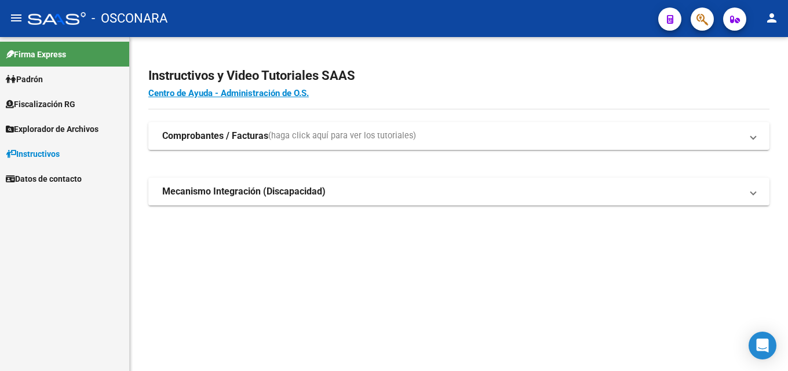
click at [45, 106] on span "Fiscalización RG" at bounding box center [41, 104] width 70 height 13
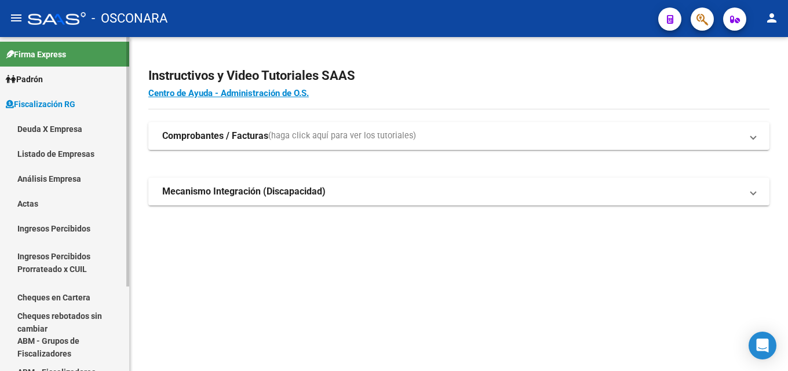
click at [45, 178] on link "Análisis Empresa" at bounding box center [64, 178] width 129 height 25
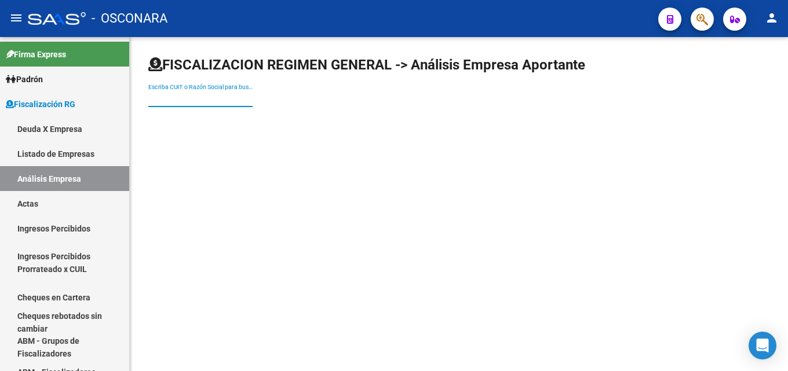
click at [244, 100] on input "Escriba CUIT o Razón Social para buscar" at bounding box center [200, 99] width 104 height 10
paste input "Pesquera [GEOGRAPHIC_DATA] srl"
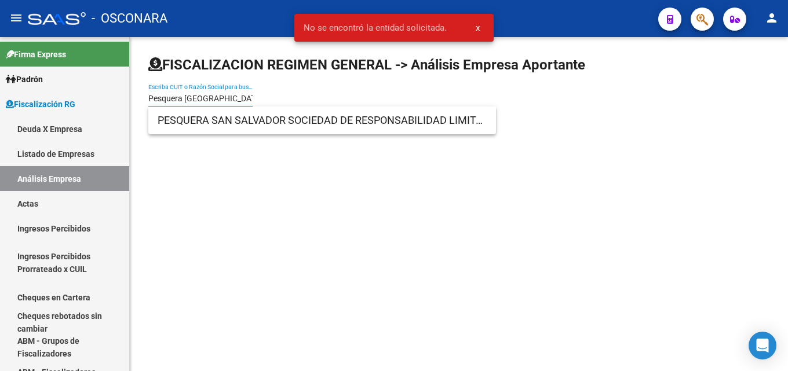
type input "Pesquera [GEOGRAPHIC_DATA]"
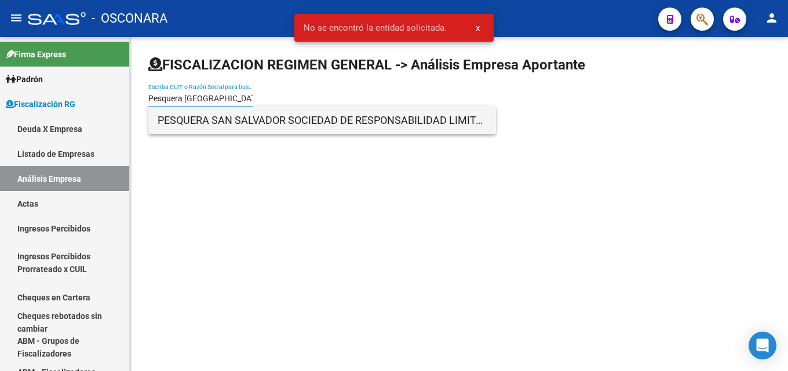
click at [284, 122] on span "PESQUERA SAN SALVADOR SOCIEDAD DE RESPONSABILIDAD LIMITADA" at bounding box center [322, 121] width 329 height 28
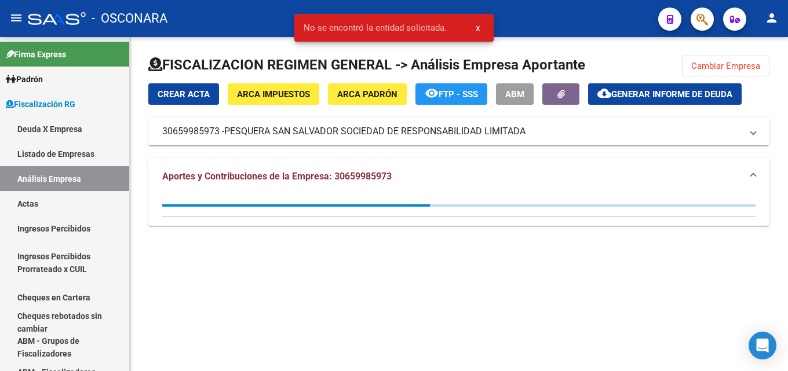
click at [687, 94] on span "Generar informe de deuda" at bounding box center [671, 94] width 121 height 10
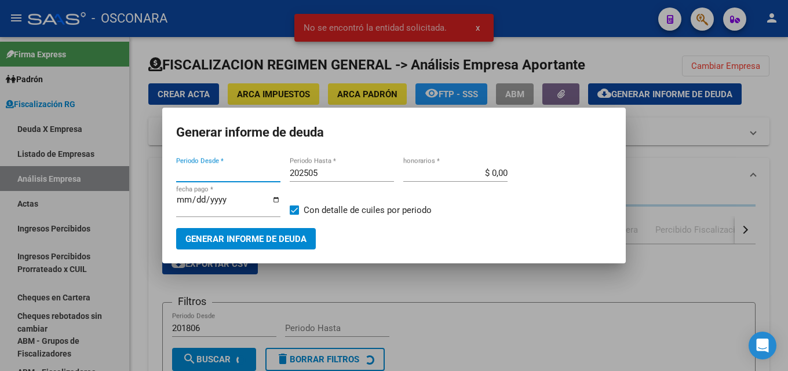
type input "202501"
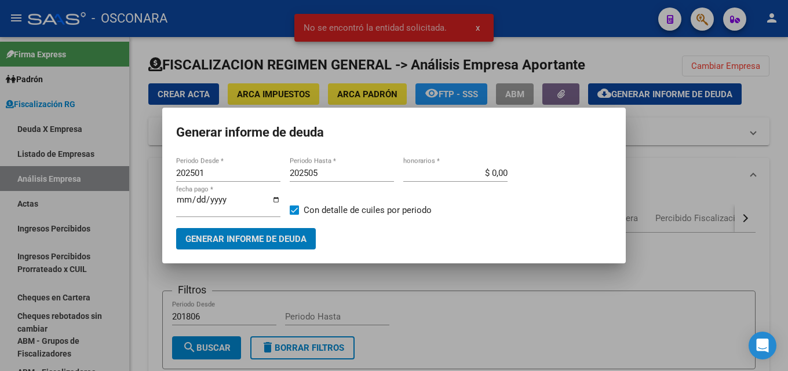
click at [335, 175] on input "202505" at bounding box center [342, 173] width 104 height 10
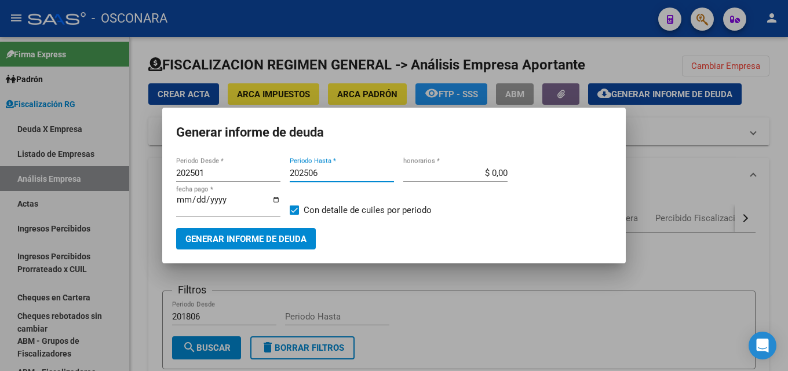
type input "202506"
drag, startPoint x: 252, startPoint y: 173, endPoint x: 0, endPoint y: 191, distance: 252.7
click at [0, 186] on div "Generar informe de deuda 202501 Periodo Desde * 202506 Periodo Hasta * $ 0,00 h…" at bounding box center [394, 185] width 788 height 371
type input "201506"
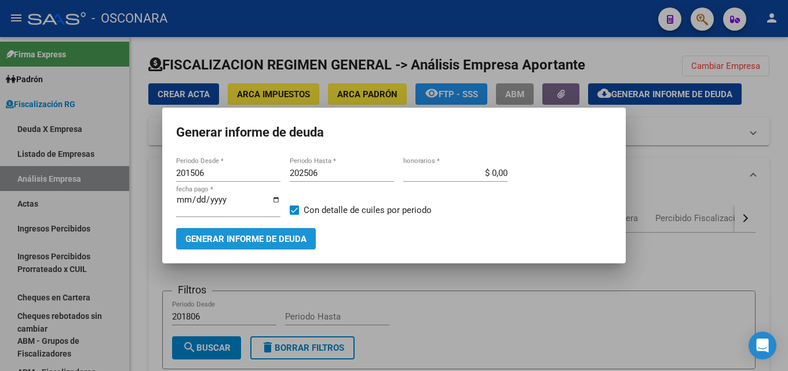
click at [221, 238] on span "Generar informe de deuda" at bounding box center [245, 239] width 121 height 10
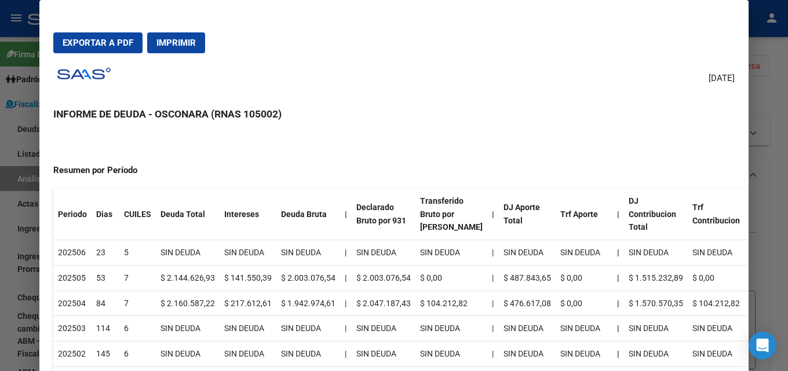
scroll to position [174, 0]
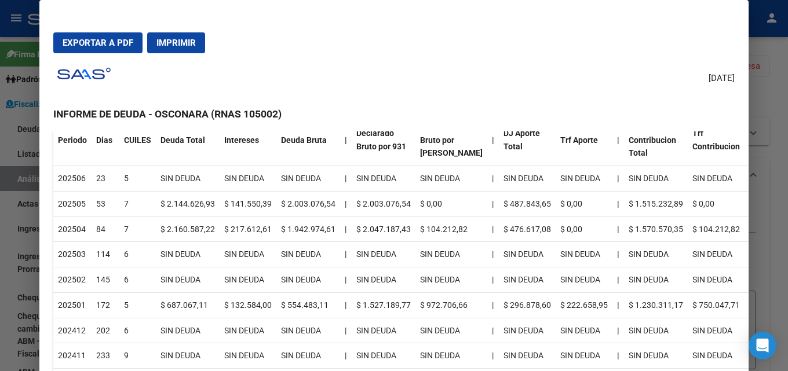
drag, startPoint x: 127, startPoint y: 299, endPoint x: 700, endPoint y: 308, distance: 572.7
click at [700, 308] on tr "202501 172 5 $ 687.067,11 $ 132.584,00 $ 554.483,11 | $ 1.527.189,77 $ 972.706,…" at bounding box center [402, 305] width 698 height 25
click at [156, 310] on td "$ 687.067,11" at bounding box center [188, 305] width 64 height 25
drag, startPoint x: 156, startPoint y: 305, endPoint x: 507, endPoint y: 315, distance: 350.8
click at [507, 315] on tr "202501 172 5 $ 687.067,11 $ 132.584,00 $ 554.483,11 | $ 1.527.189,77 $ 972.706,…" at bounding box center [402, 305] width 698 height 25
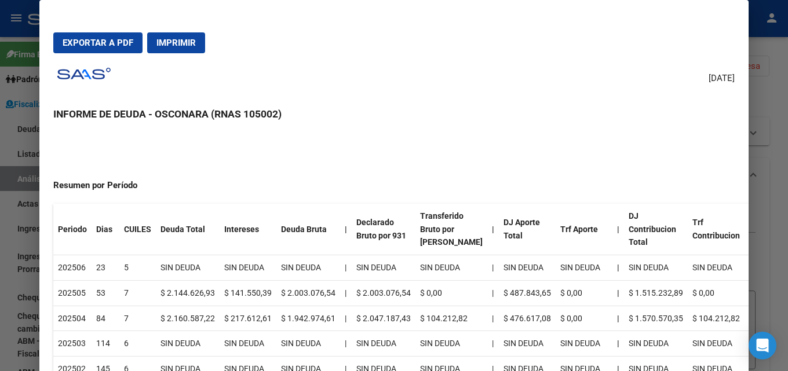
scroll to position [0, 0]
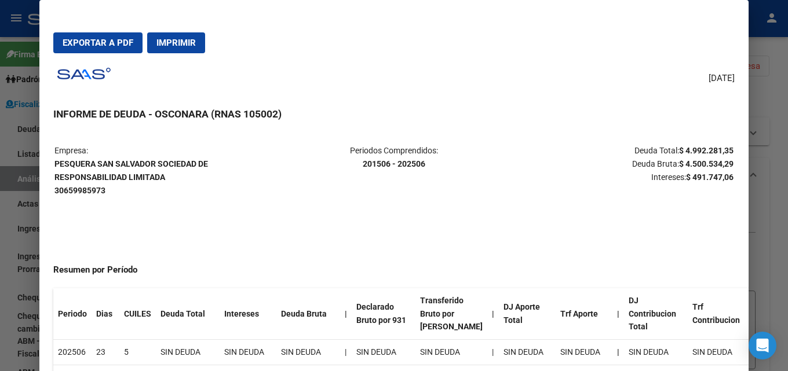
drag, startPoint x: 788, startPoint y: 199, endPoint x: 763, endPoint y: 195, distance: 25.3
click at [788, 199] on div at bounding box center [394, 185] width 788 height 371
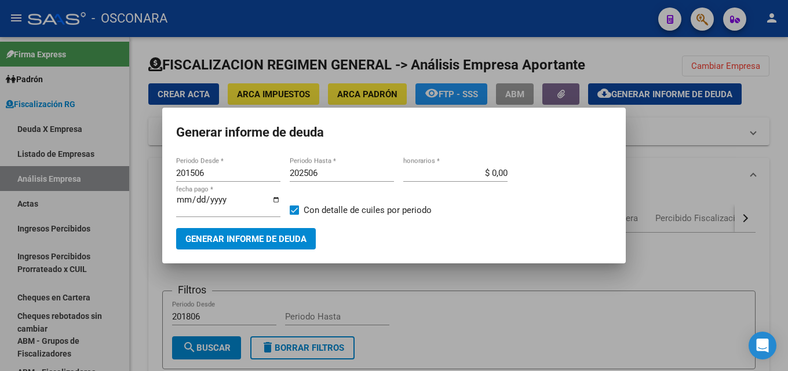
click at [365, 272] on div at bounding box center [394, 185] width 788 height 371
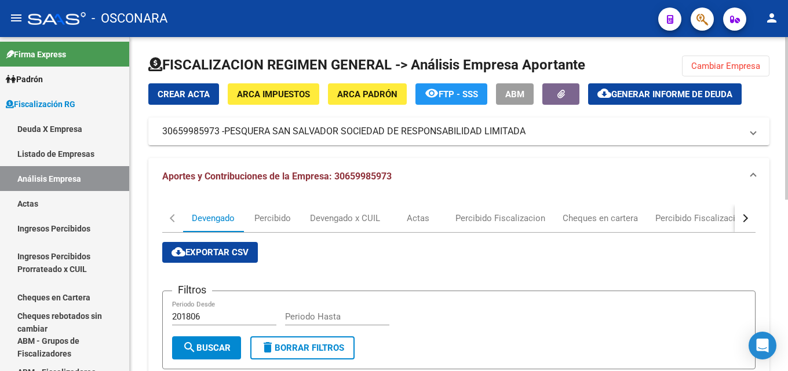
click at [359, 96] on span "ARCA Padrón" at bounding box center [367, 94] width 60 height 10
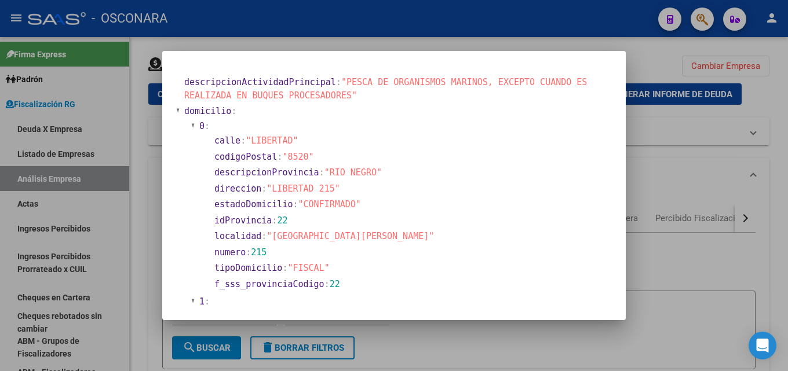
click at [697, 280] on div at bounding box center [394, 185] width 788 height 371
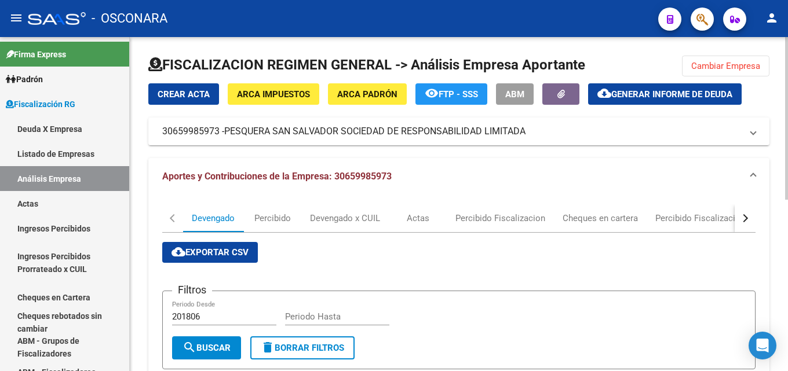
click at [666, 88] on button "cloud_download Generar informe de deuda" at bounding box center [665, 93] width 154 height 21
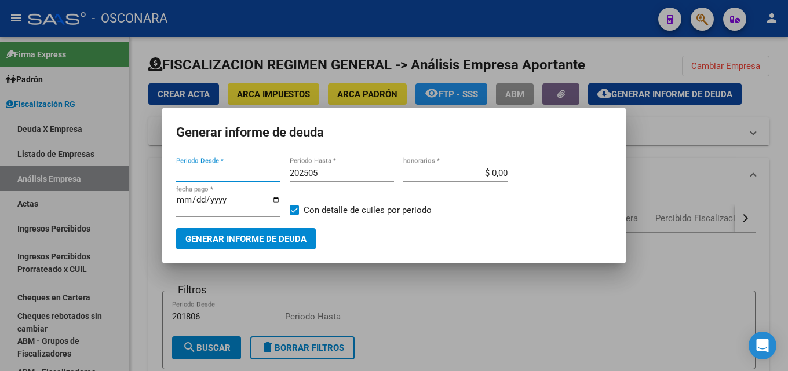
type input "202501"
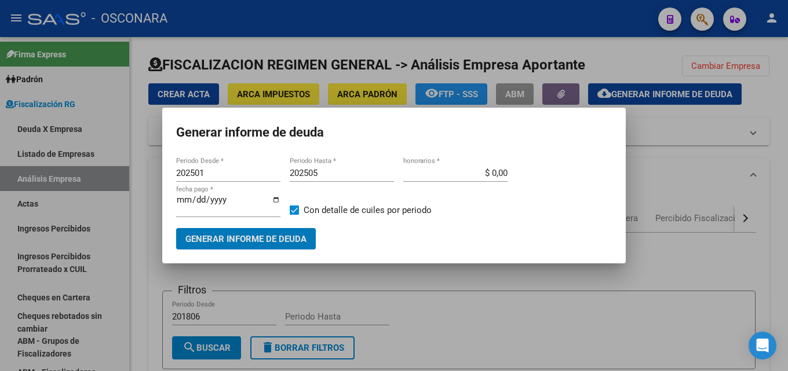
click at [224, 234] on span "Generar informe de deuda" at bounding box center [245, 239] width 121 height 10
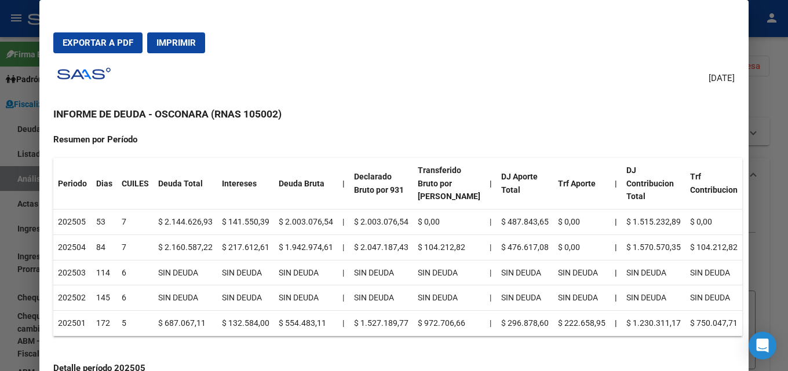
scroll to position [174, 0]
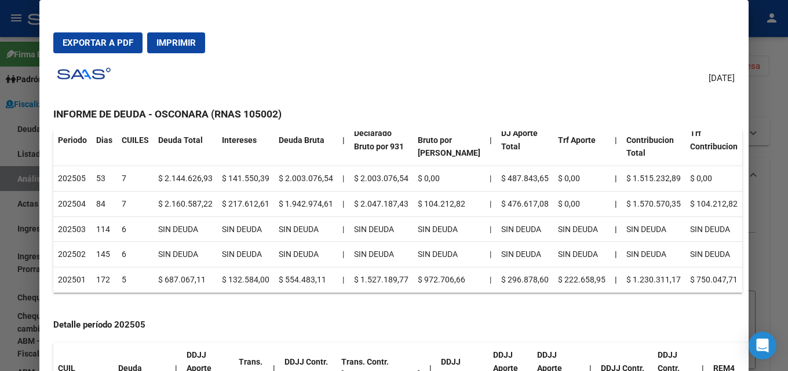
drag, startPoint x: 124, startPoint y: 282, endPoint x: 711, endPoint y: 287, distance: 586.5
click at [711, 287] on tr "202501 172 5 $ 687.067,11 $ 132.584,00 $ 554.483,11 | $ 1.527.189,77 $ 972.706,…" at bounding box center [397, 280] width 689 height 25
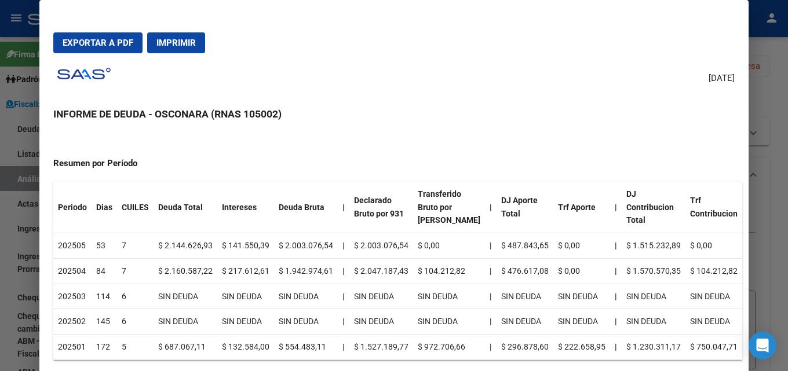
scroll to position [0, 0]
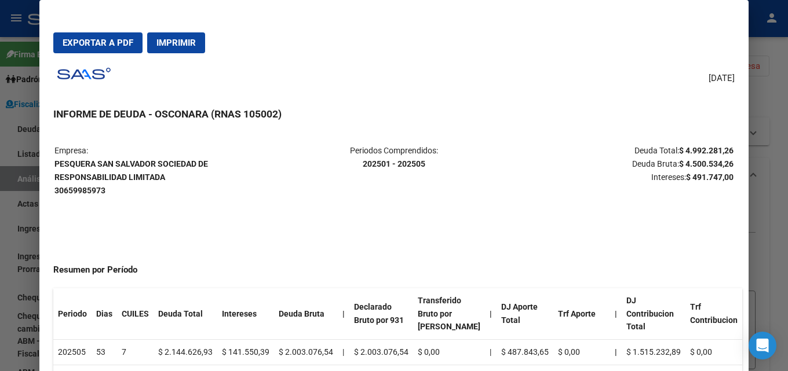
click at [99, 41] on span "Exportar a PDF" at bounding box center [98, 43] width 71 height 10
click at [777, 129] on div at bounding box center [394, 185] width 788 height 371
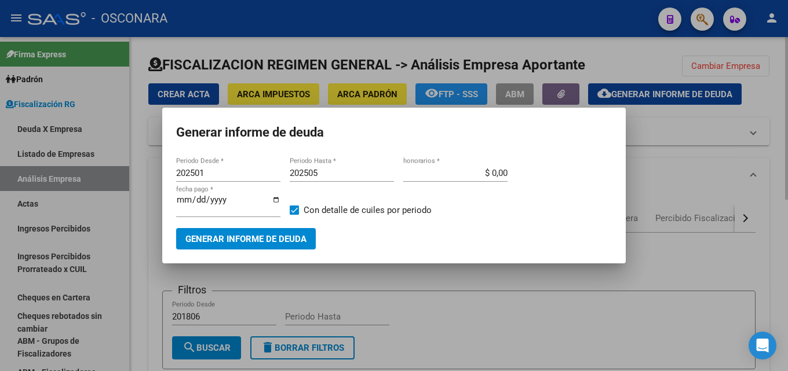
click at [439, 303] on div at bounding box center [394, 185] width 788 height 371
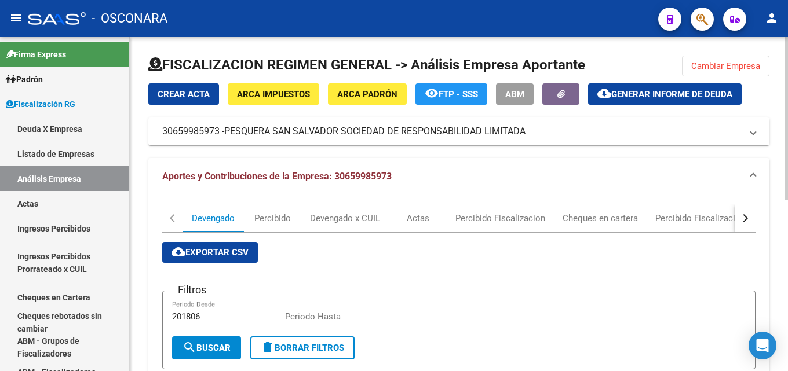
scroll to position [174, 0]
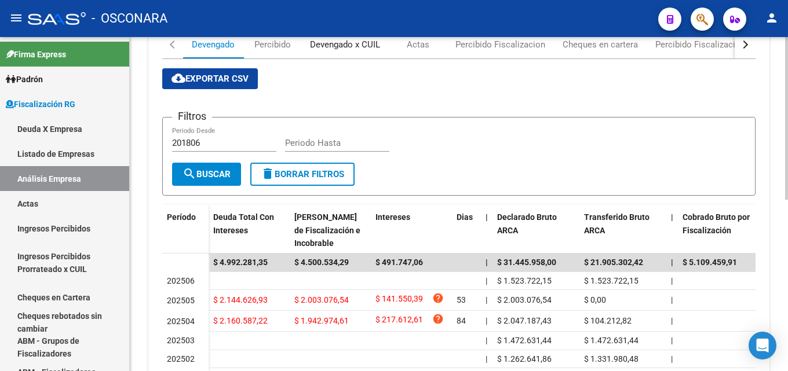
click at [333, 43] on div "Devengado x CUIL" at bounding box center [345, 44] width 70 height 13
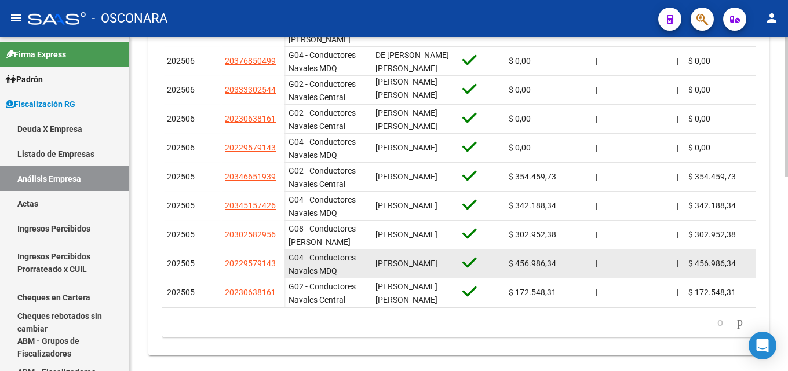
scroll to position [463, 0]
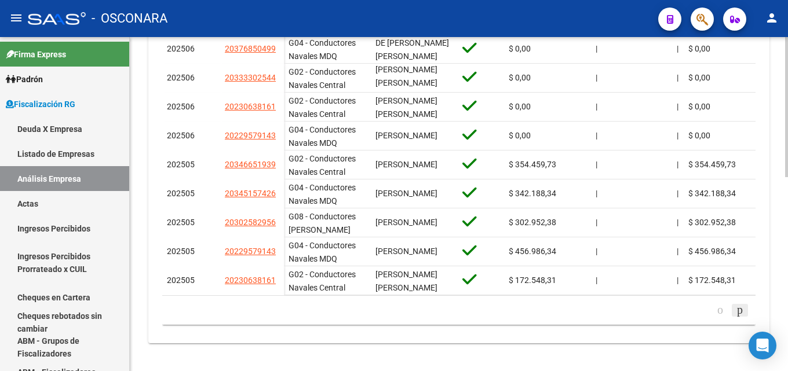
click at [741, 313] on icon "go to next page" at bounding box center [739, 310] width 9 height 14
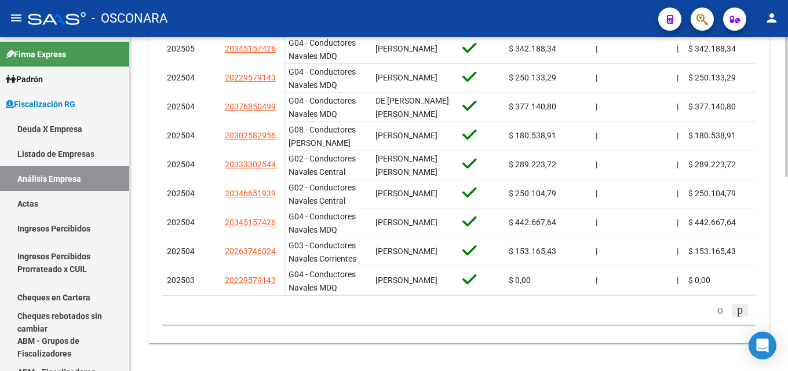
click at [735, 312] on icon "go to next page" at bounding box center [739, 310] width 9 height 14
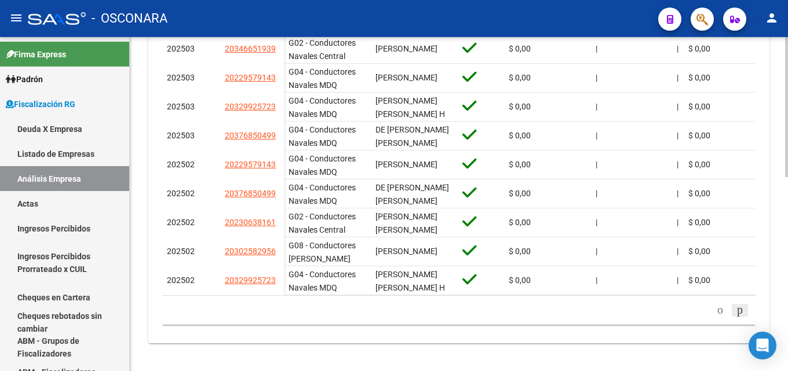
click at [739, 308] on icon "go to next page" at bounding box center [739, 310] width 9 height 14
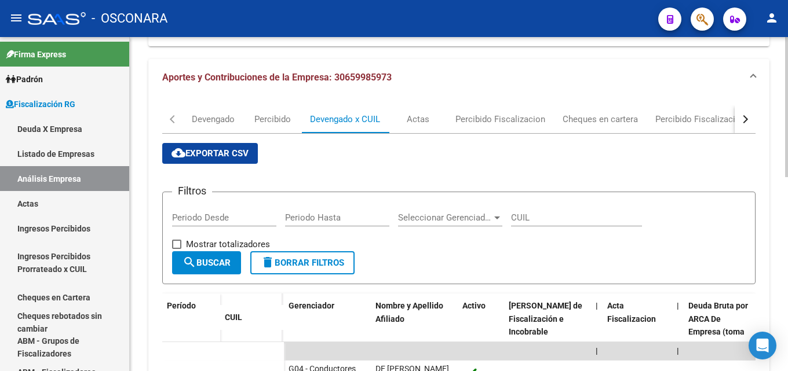
scroll to position [0, 0]
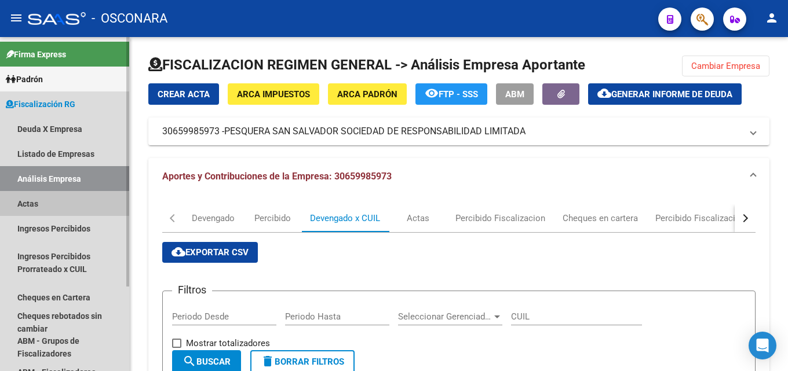
click at [20, 205] on link "Actas" at bounding box center [64, 203] width 129 height 25
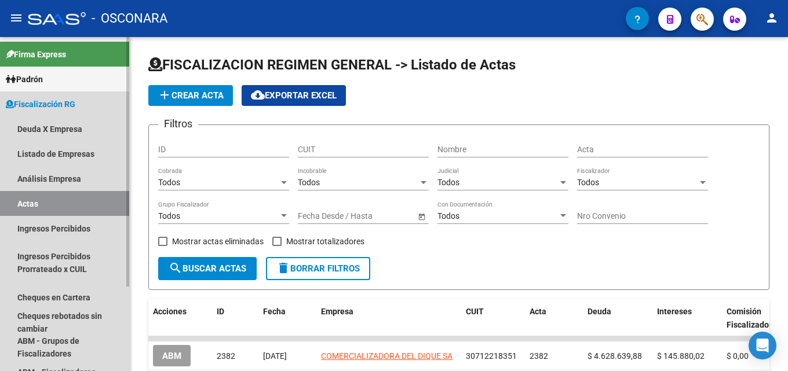
click at [41, 204] on link "Actas" at bounding box center [64, 203] width 129 height 25
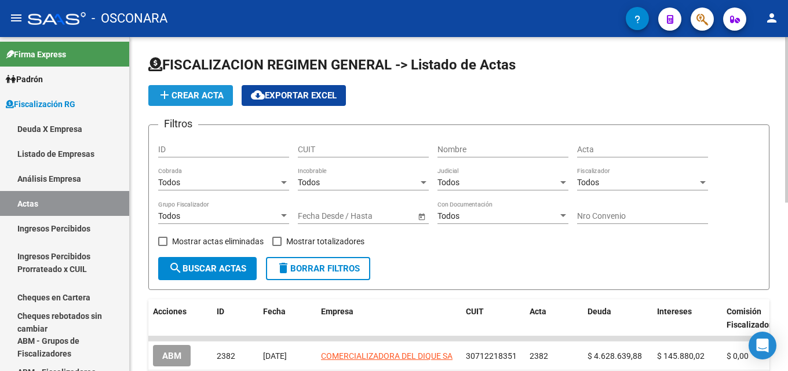
click at [177, 97] on span "add Crear Acta" at bounding box center [191, 95] width 66 height 10
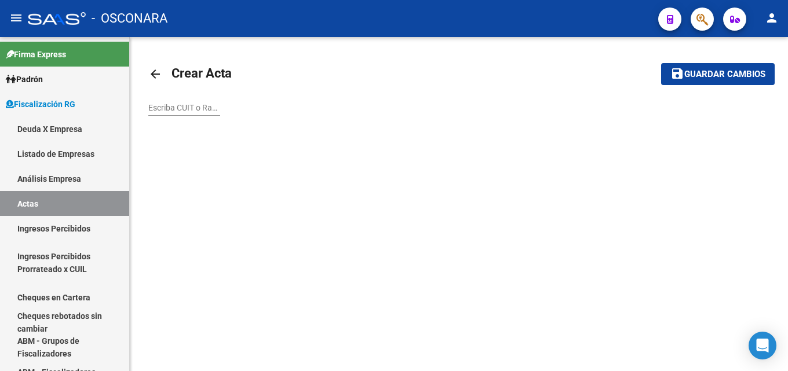
click at [193, 107] on input "Escriba CUIT o Razón Social para buscar" at bounding box center [184, 108] width 72 height 10
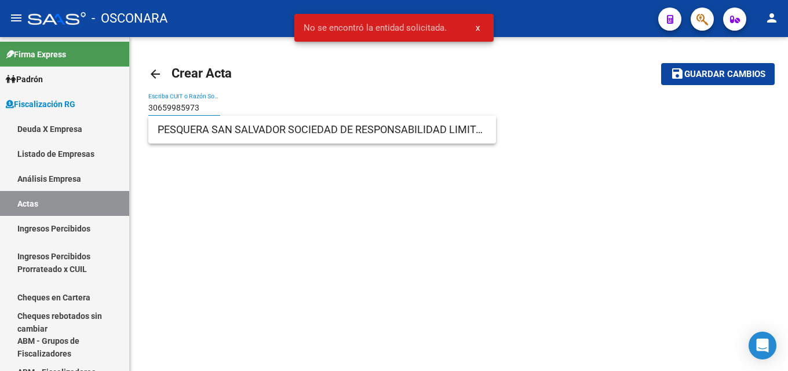
type input "30659985973"
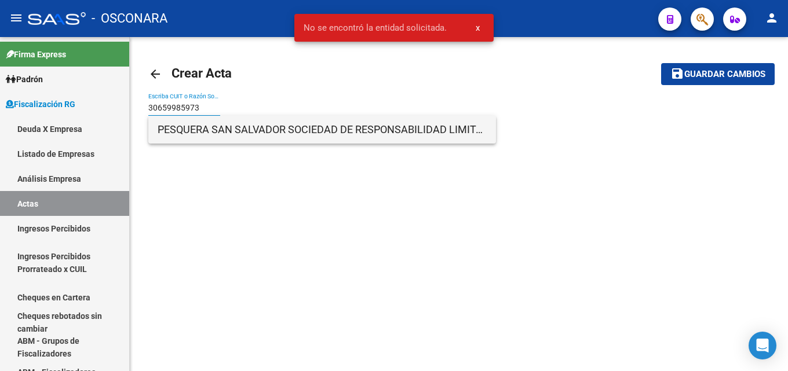
click at [210, 129] on span "PESQUERA SAN SALVADOR SOCIEDAD DE RESPONSABILIDAD LIMITADA" at bounding box center [322, 130] width 329 height 28
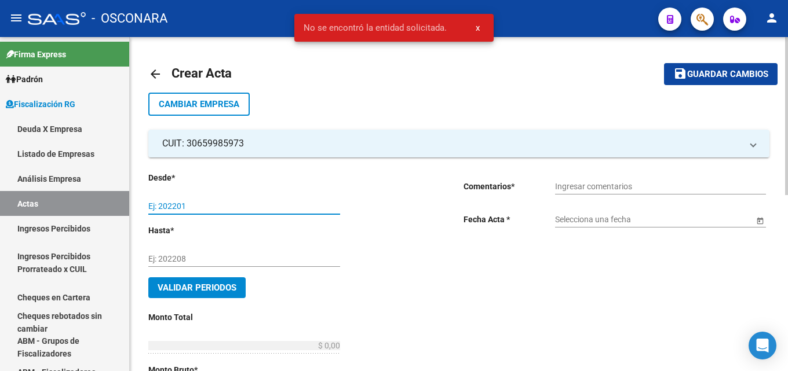
click at [186, 209] on input "Ej: 202201" at bounding box center [244, 207] width 192 height 10
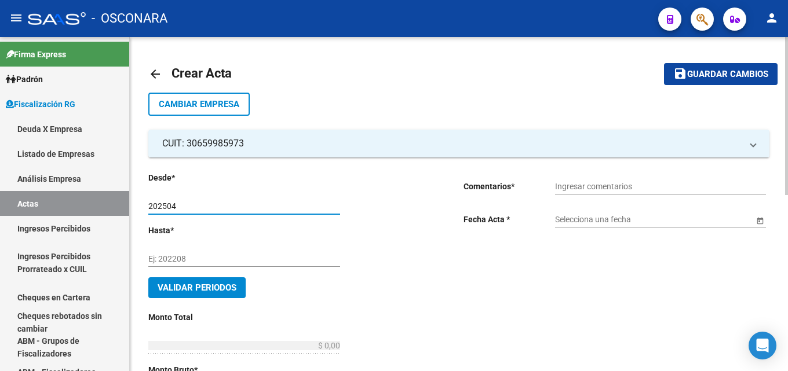
type input "202504"
click at [184, 258] on input "Ej: 202208" at bounding box center [244, 259] width 192 height 10
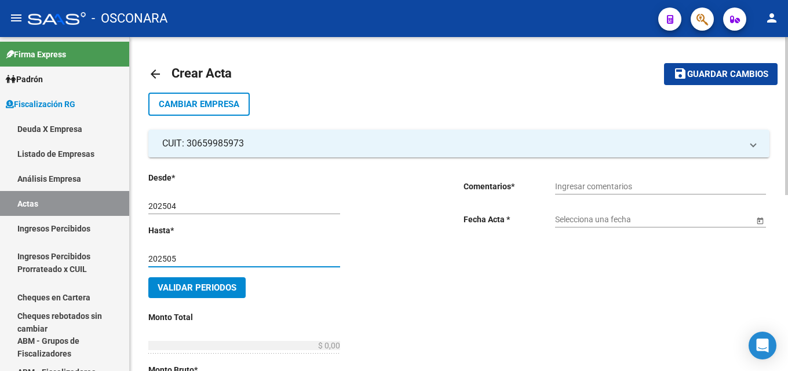
type input "202505"
click at [167, 283] on span "Validar Periodos" at bounding box center [197, 288] width 79 height 10
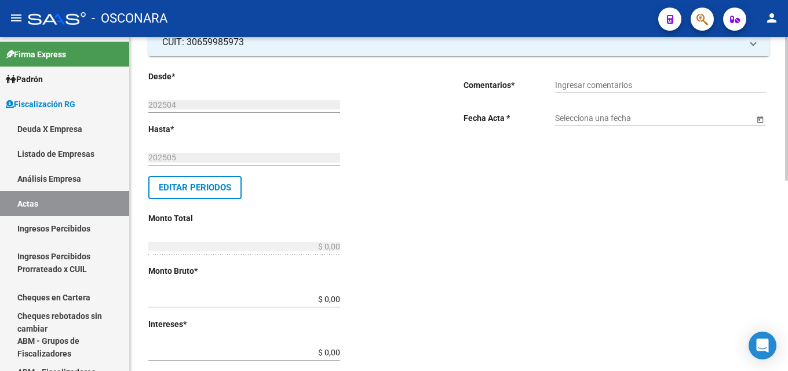
scroll to position [116, 0]
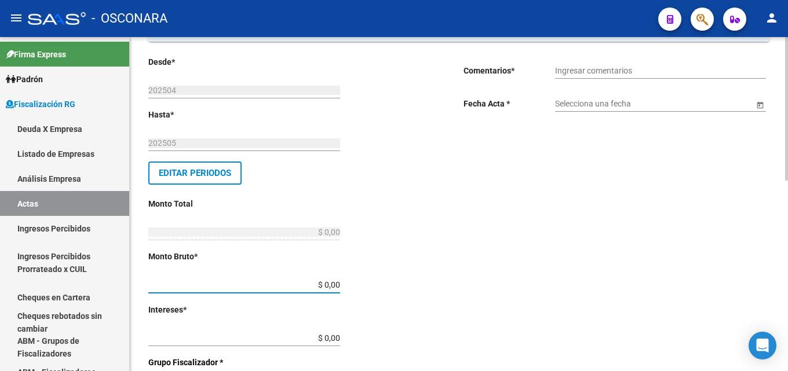
drag, startPoint x: 336, startPoint y: 286, endPoint x: 442, endPoint y: 285, distance: 106.6
click at [442, 285] on div "Desde * 202504 Ej: 202201 Hasta * 202505 Ej: 202208 Editar Periodos Monto Total…" at bounding box center [301, 364] width 306 height 616
type input "$ 3.946.051,12"
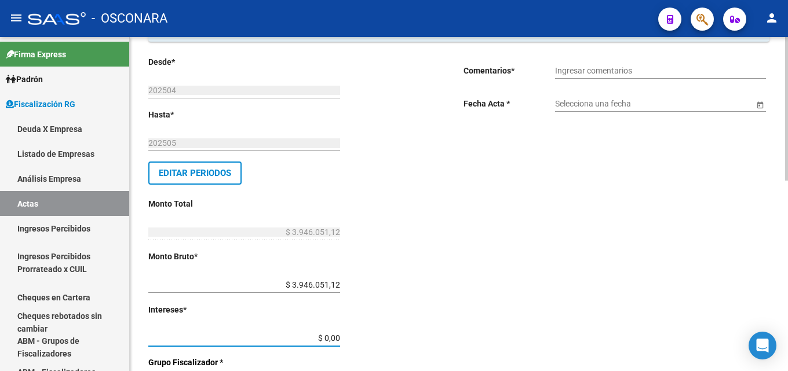
drag, startPoint x: 314, startPoint y: 341, endPoint x: 405, endPoint y: 336, distance: 90.6
click at [402, 336] on div "Desde * 202504 Ej: 202201 Hasta * 202505 Ej: 202208 Editar Periodos Monto Total…" at bounding box center [287, 364] width 278 height 616
type input "$ 406.515,50"
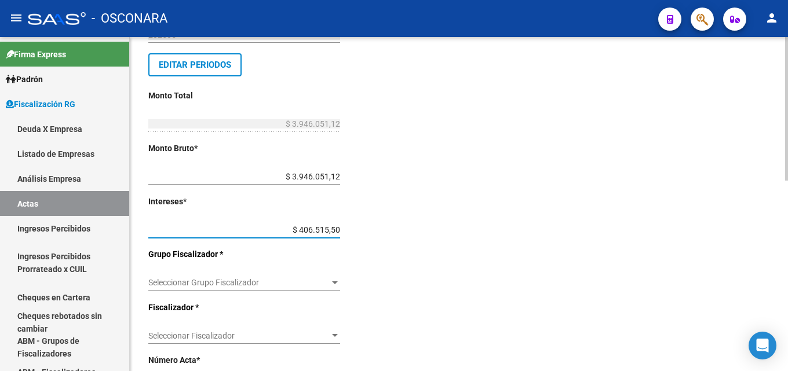
scroll to position [290, 0]
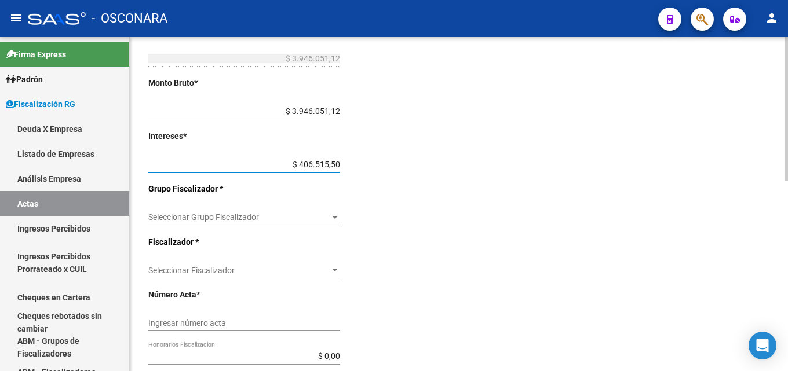
type input "$ 4.352.566,62"
click at [305, 215] on span "Seleccionar Grupo Fiscalizador" at bounding box center [238, 218] width 181 height 10
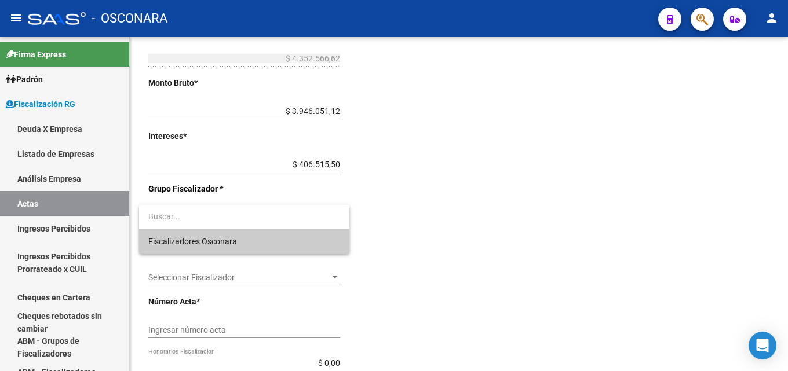
click at [296, 242] on span "Fiscalizadores Osconara" at bounding box center [244, 241] width 192 height 24
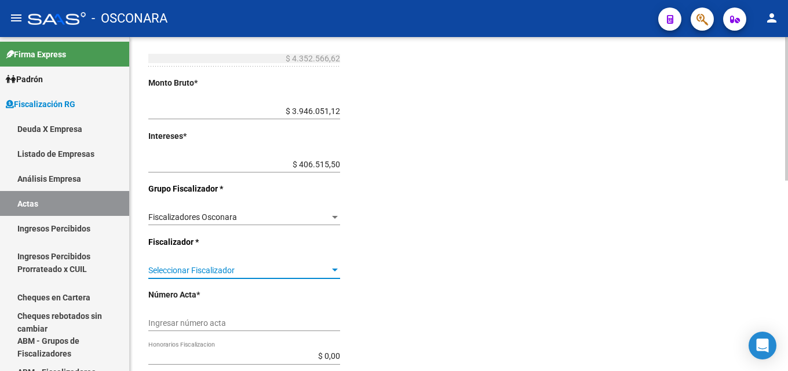
click at [293, 266] on span "Seleccionar Fiscalizador" at bounding box center [238, 271] width 181 height 10
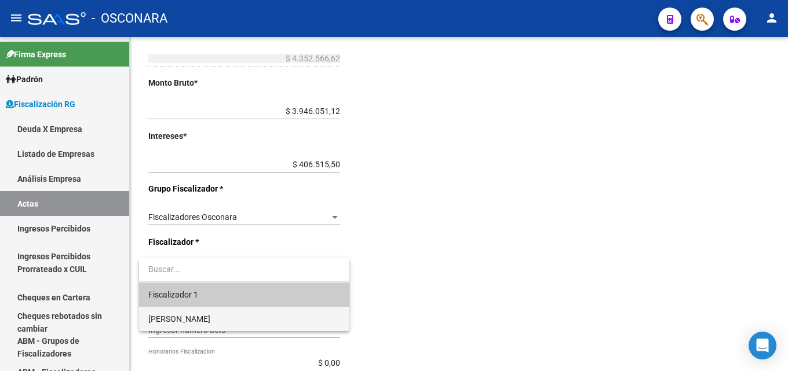
click at [285, 318] on span "[PERSON_NAME]" at bounding box center [244, 319] width 192 height 24
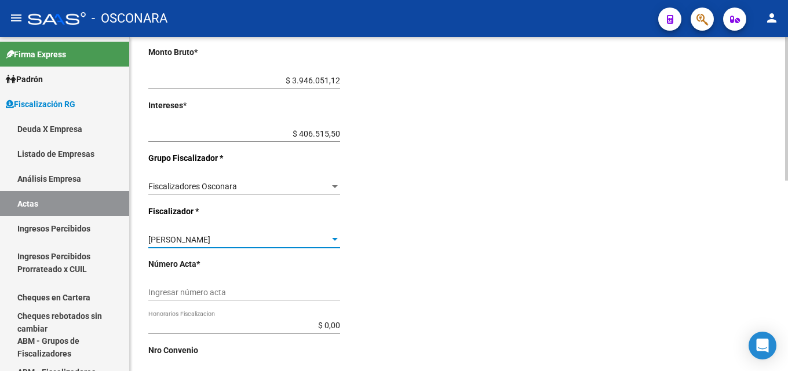
scroll to position [348, 0]
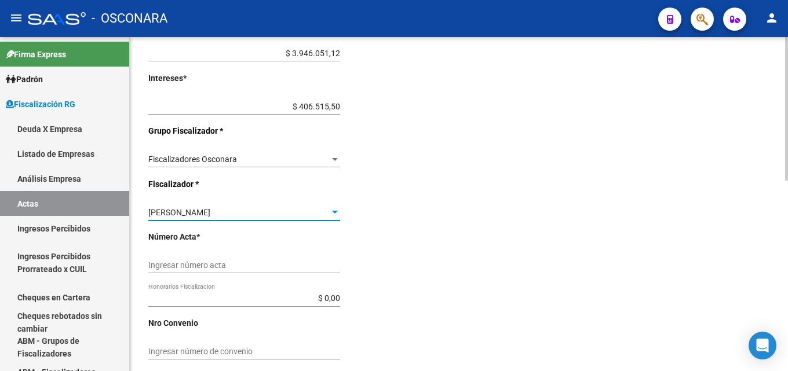
click at [213, 249] on div "Desde * 202504 Ej: 202201 Hasta * 202505 Ej: 202208 Editar Periodos Monto Total…" at bounding box center [287, 132] width 278 height 616
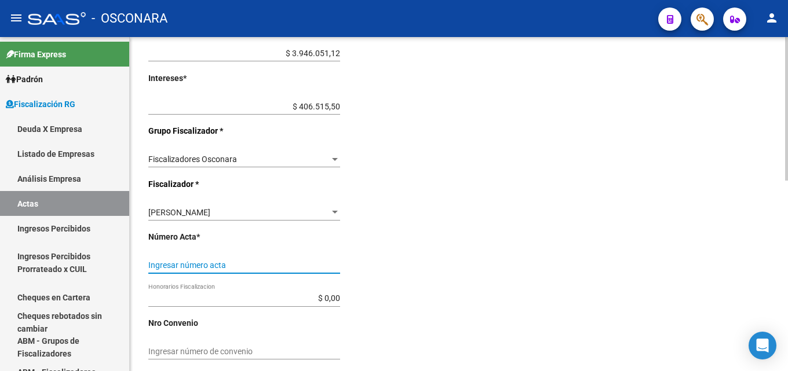
click at [223, 265] on input "Ingresar número acta" at bounding box center [244, 266] width 192 height 10
type input "2383"
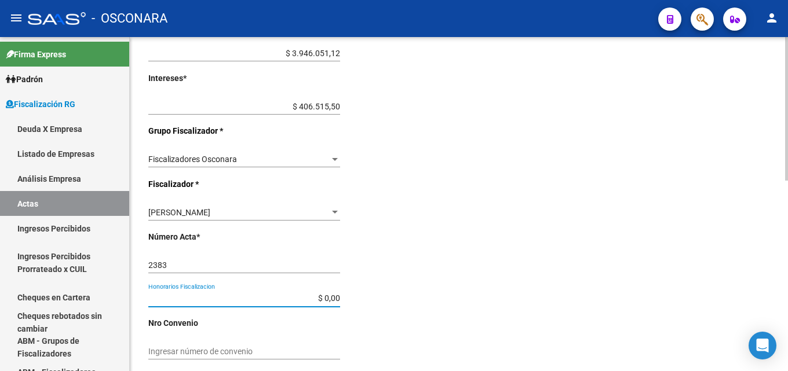
drag, startPoint x: 305, startPoint y: 300, endPoint x: 348, endPoint y: 296, distance: 43.6
click at [348, 296] on div "Desde * 202504 Ej: 202201 Hasta * 202505 Ej: 202208 Editar Periodos Monto Total…" at bounding box center [287, 132] width 278 height 616
type input "$ 652.884,99"
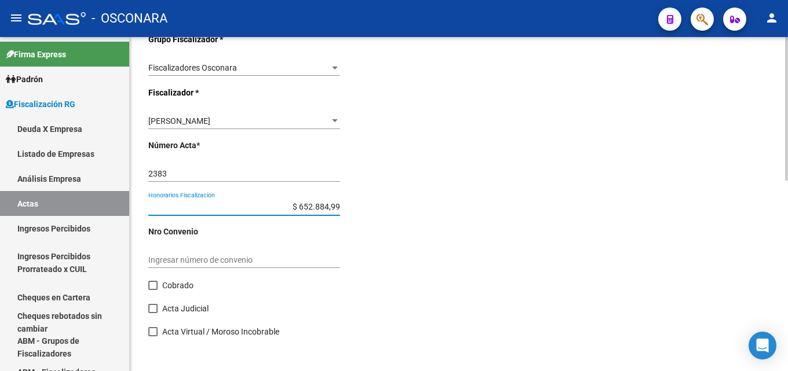
scroll to position [444, 0]
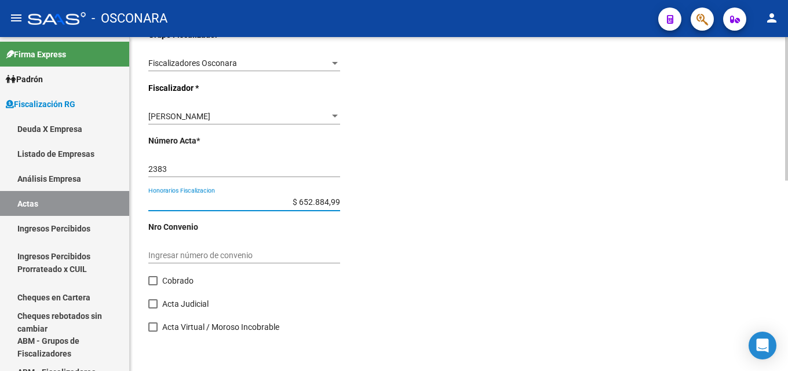
type input "$ 5.005.451,61"
click at [155, 279] on span at bounding box center [152, 280] width 9 height 9
click at [153, 286] on input "Cobrado" at bounding box center [152, 286] width 1 height 1
checkbox input "true"
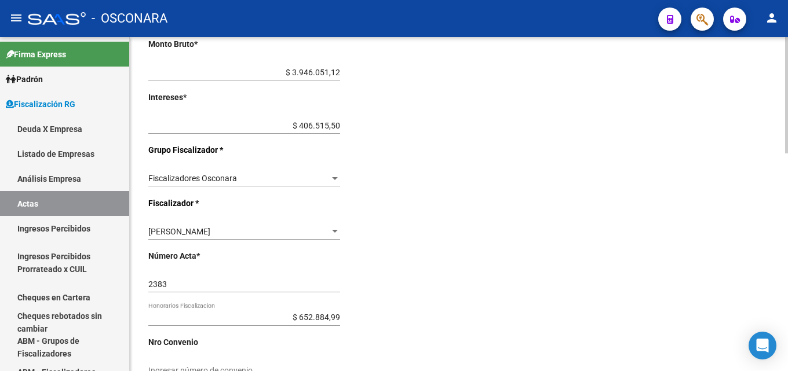
scroll to position [337, 0]
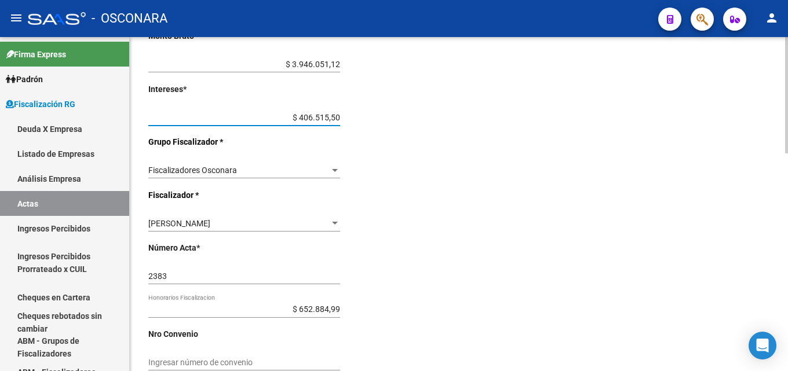
click at [340, 116] on input "$ 406.515,50" at bounding box center [244, 118] width 192 height 10
type input "$ 406.515,51"
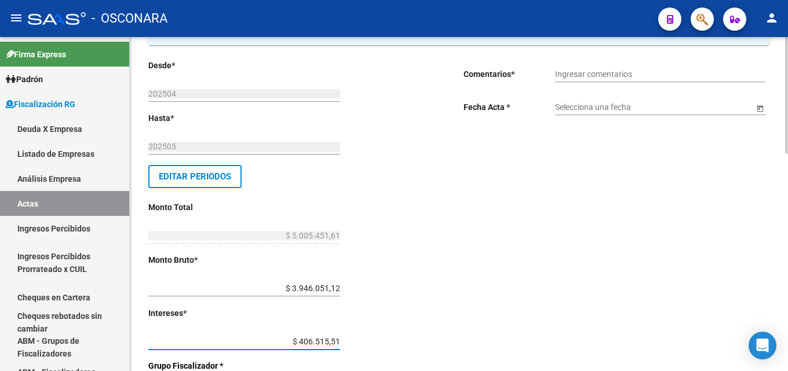
scroll to position [279, 0]
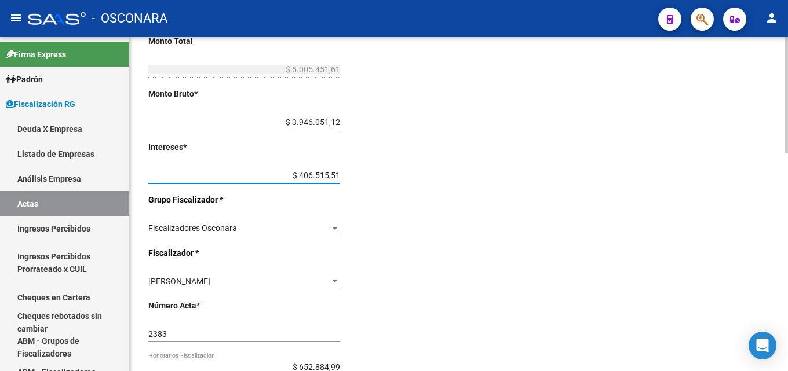
type input "$ 5.005.451,62"
click at [297, 326] on div "2383 Ingresar número acta" at bounding box center [244, 330] width 192 height 23
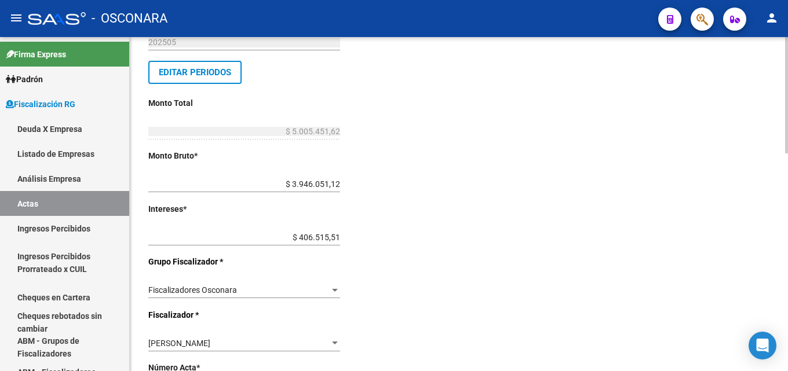
scroll to position [116, 0]
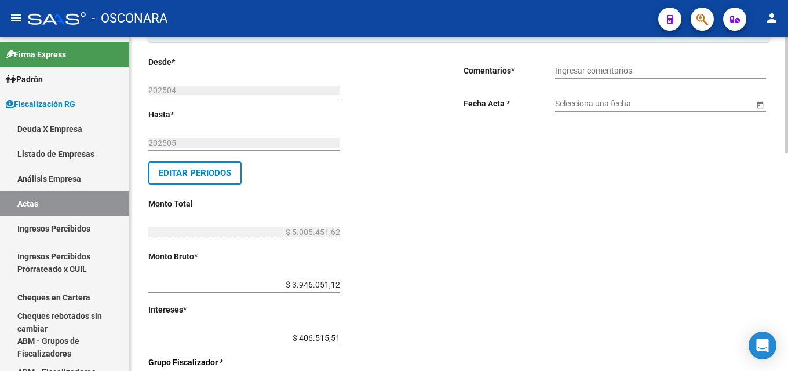
click at [614, 67] on input "Ingresar comentarios" at bounding box center [660, 71] width 211 height 10
type input "COBRANZA DELEGACION [PERSON_NAME]"
click at [626, 110] on div "Selecciona una fecha" at bounding box center [654, 100] width 199 height 23
click at [626, 101] on input "Selecciona una fecha" at bounding box center [654, 104] width 199 height 10
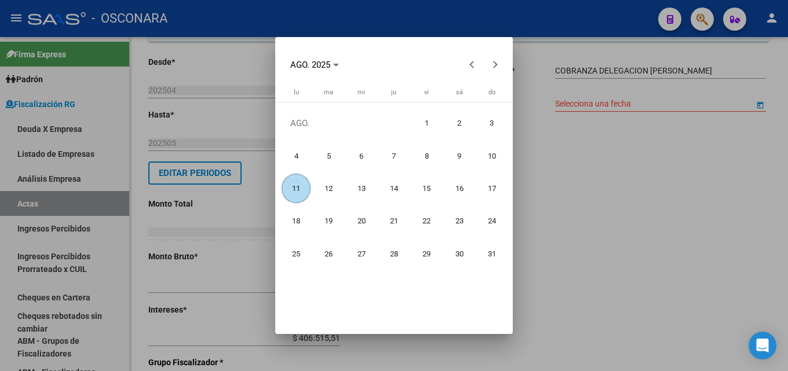
click at [298, 185] on span "11" at bounding box center [297, 189] width 30 height 30
type input "[DATE]"
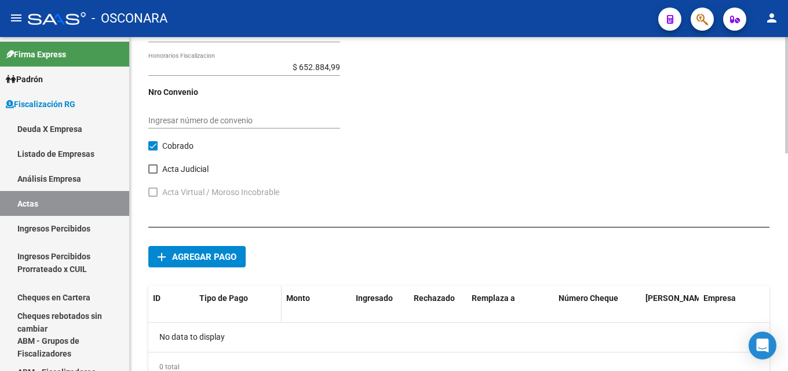
scroll to position [580, 0]
click at [204, 263] on button "add Agregar pago" at bounding box center [196, 256] width 97 height 21
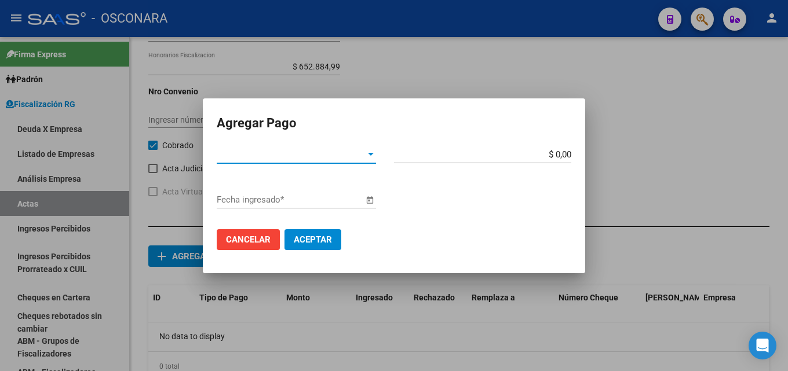
click at [269, 153] on span "Tipo de Pago *" at bounding box center [291, 155] width 149 height 10
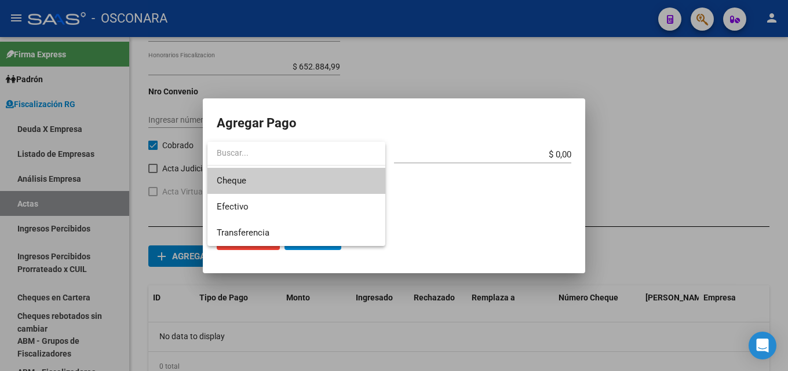
click at [269, 153] on input "dropdown search" at bounding box center [296, 153] width 178 height 24
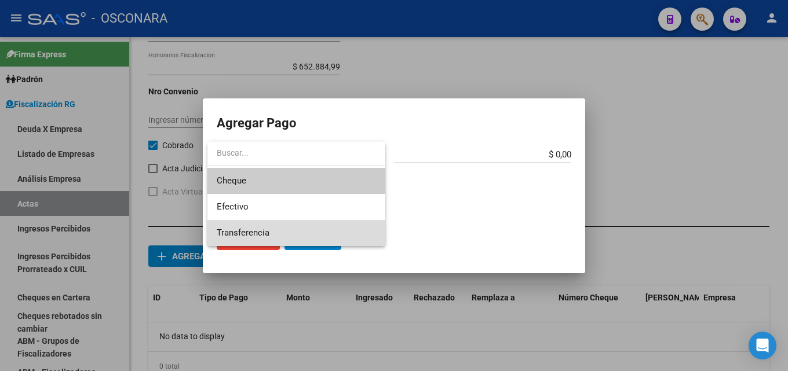
click at [275, 225] on span "Transferencia" at bounding box center [296, 233] width 159 height 26
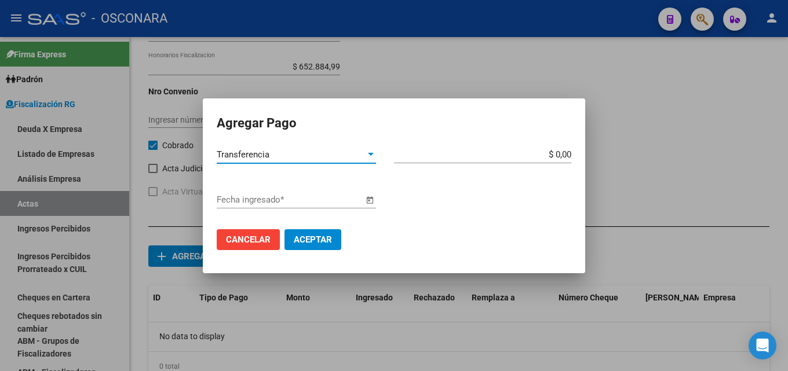
click at [285, 153] on div "Transferencia" at bounding box center [291, 155] width 149 height 10
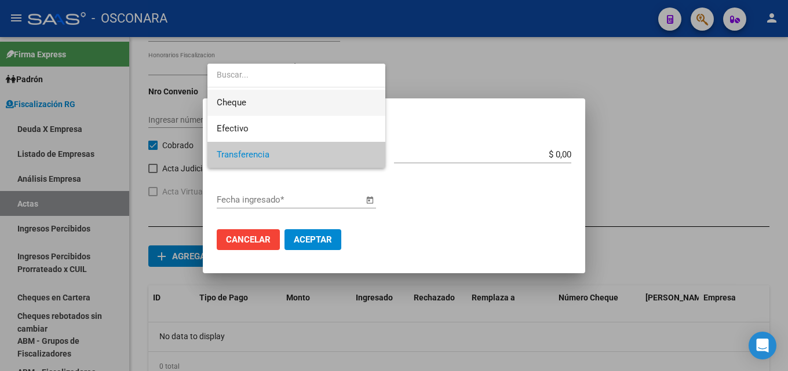
click at [265, 97] on span "Cheque" at bounding box center [296, 103] width 159 height 26
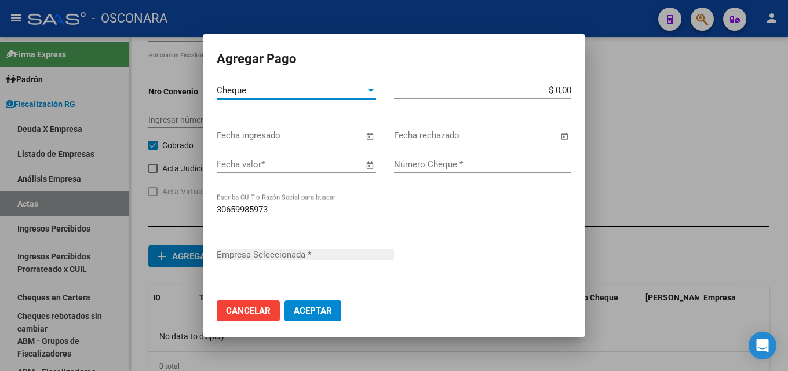
type input "PESQUERA SAN SALVADOR SOCIEDAD DE RESPONSABILIDAD LIMITADA"
click at [246, 311] on span "Cancelar" at bounding box center [248, 311] width 45 height 10
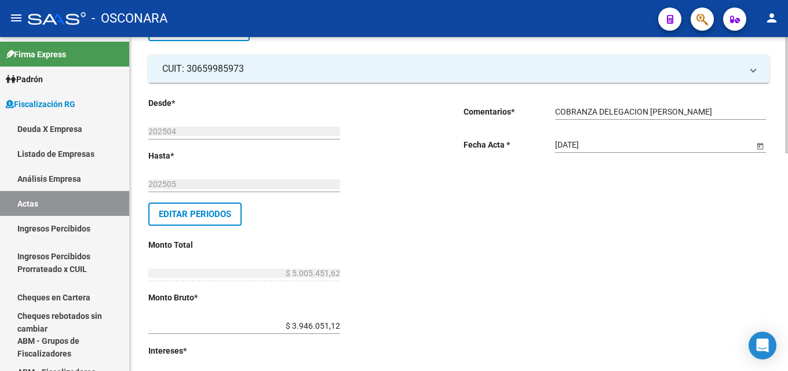
scroll to position [0, 0]
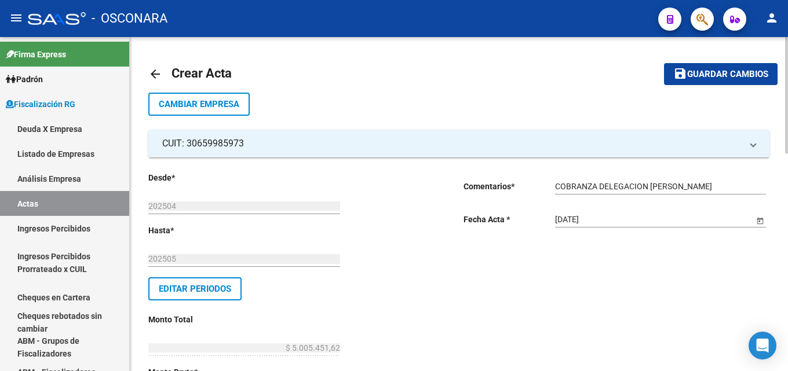
drag, startPoint x: 695, startPoint y: 73, endPoint x: 690, endPoint y: 76, distance: 6.8
click at [695, 72] on span "Guardar cambios" at bounding box center [727, 75] width 81 height 10
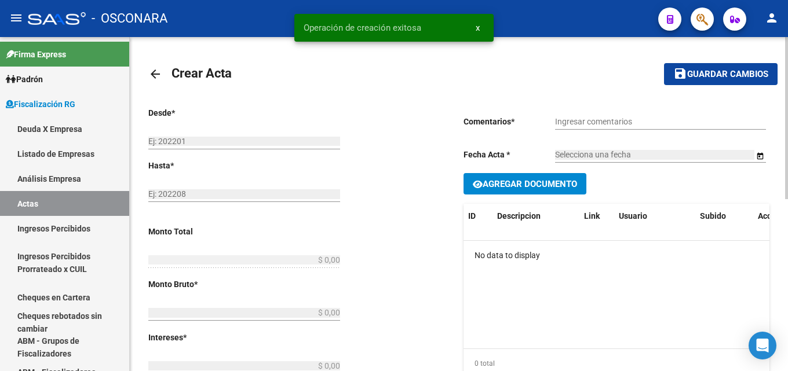
type input "202504"
type input "202505"
type input "$ 5.005.451,62"
type input "$ 3.946.051,12"
type input "$ 406.515,51"
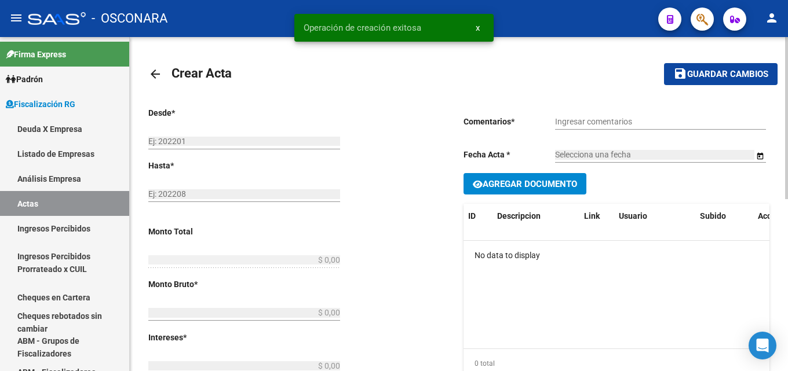
type input "2383"
type input "$ 652.884,99"
checkbox input "true"
type input "COBRANZA DELEGACION [PERSON_NAME]"
type input "[DATE]"
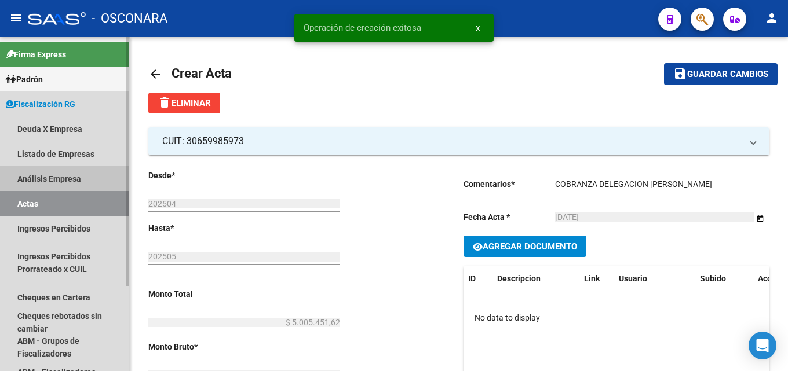
click at [31, 178] on link "Análisis Empresa" at bounding box center [64, 178] width 129 height 25
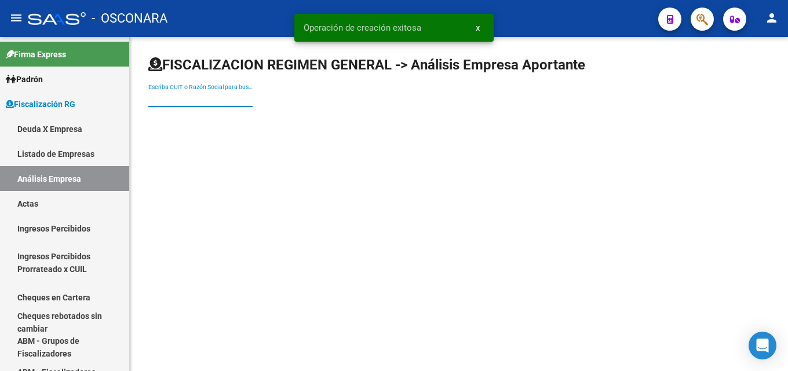
click at [221, 102] on input "Escriba CUIT o Razón Social para buscar" at bounding box center [200, 99] width 104 height 10
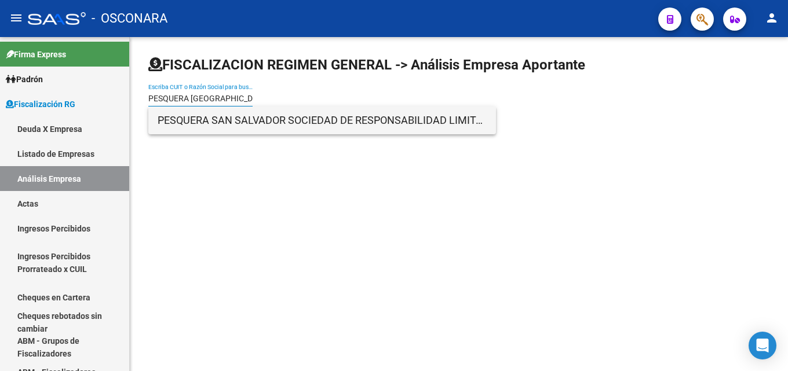
type input "PESQUERA [GEOGRAPHIC_DATA]"
click at [219, 117] on span "PESQUERA SAN SALVADOR SOCIEDAD DE RESPONSABILIDAD LIMITADA" at bounding box center [322, 121] width 329 height 28
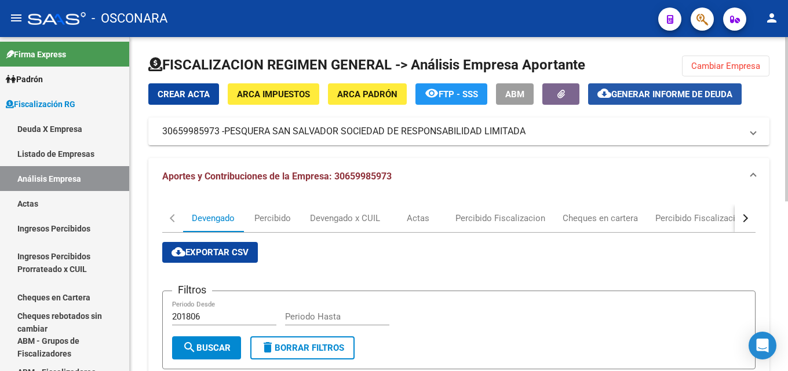
click at [630, 86] on button "cloud_download Generar informe de deuda" at bounding box center [665, 93] width 154 height 21
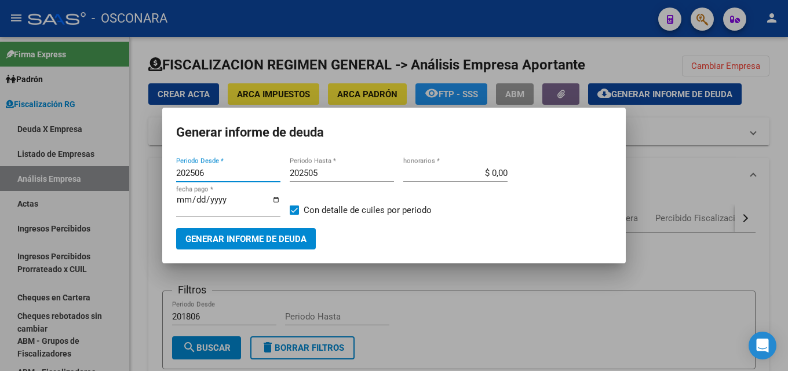
drag, startPoint x: 232, startPoint y: 176, endPoint x: 90, endPoint y: 183, distance: 142.1
click at [90, 183] on div "Generar informe de deuda 202506 Periodo Desde * 202505 Periodo Hasta * $ 0,00 h…" at bounding box center [394, 185] width 788 height 371
type input "202501"
click at [241, 235] on span "Generar informe de deuda" at bounding box center [245, 239] width 121 height 10
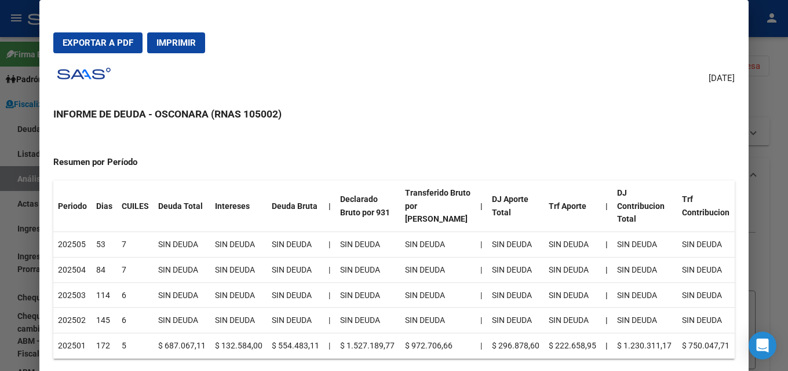
scroll to position [116, 0]
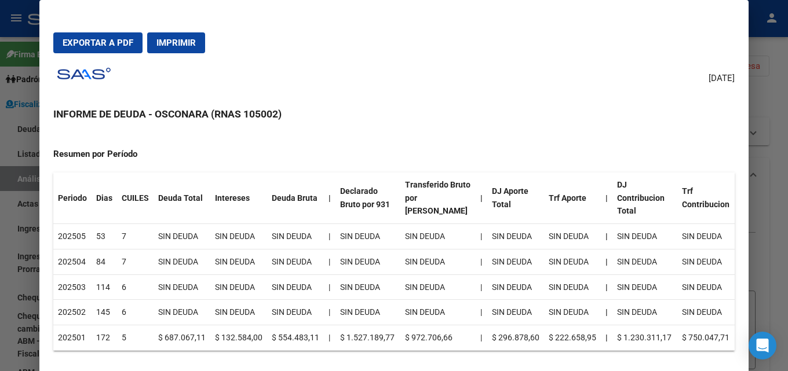
drag, startPoint x: 70, startPoint y: 339, endPoint x: 710, endPoint y: 334, distance: 639.8
click at [710, 334] on tr "202501 172 5 $ 687.067,11 $ 132.584,00 $ 554.483,11 | $ 1.527.189,77 $ 972.706,…" at bounding box center [394, 338] width 682 height 25
click at [710, 334] on td "$ 750.047,71" at bounding box center [705, 338] width 57 height 25
click at [119, 46] on span "Exportar a PDF" at bounding box center [98, 43] width 71 height 10
click at [788, 97] on div at bounding box center [394, 185] width 788 height 371
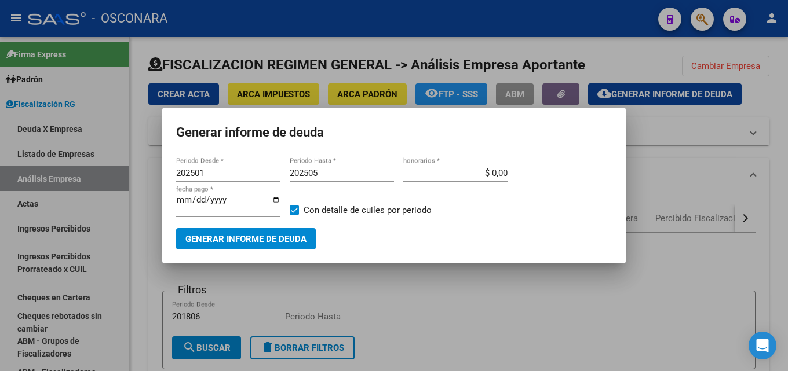
click at [501, 242] on div "Generar informe de deuda" at bounding box center [394, 238] width 436 height 21
click at [671, 106] on div at bounding box center [394, 185] width 788 height 371
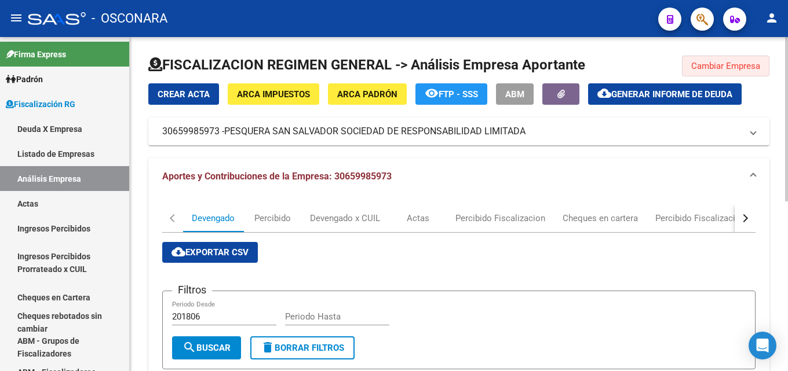
click at [690, 62] on button "Cambiar Empresa" at bounding box center [726, 66] width 88 height 21
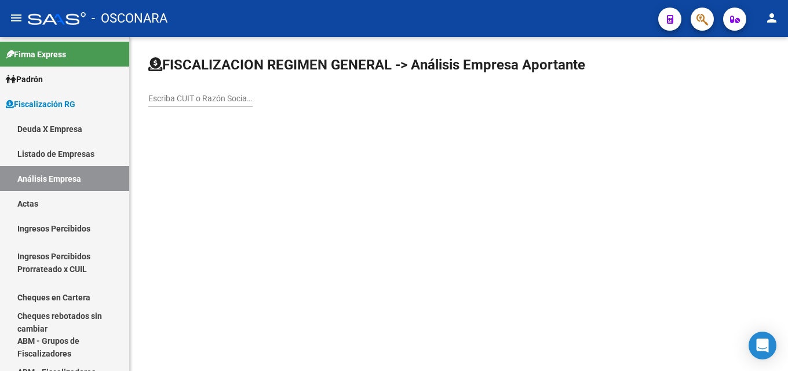
click at [229, 104] on div "Escriba CUIT o Razón Social para buscar" at bounding box center [200, 94] width 104 height 23
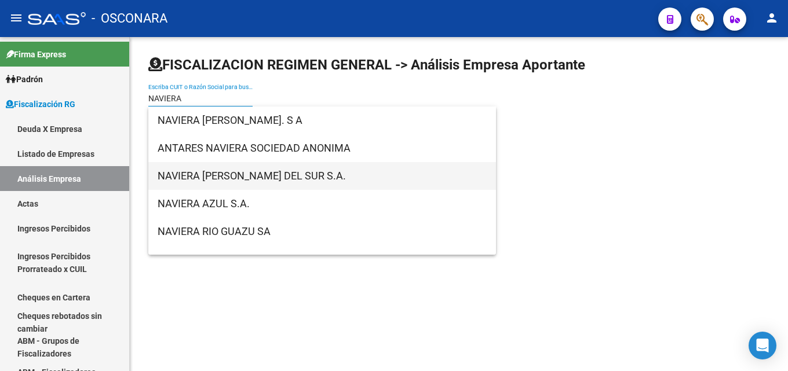
type input "NAVIERA"
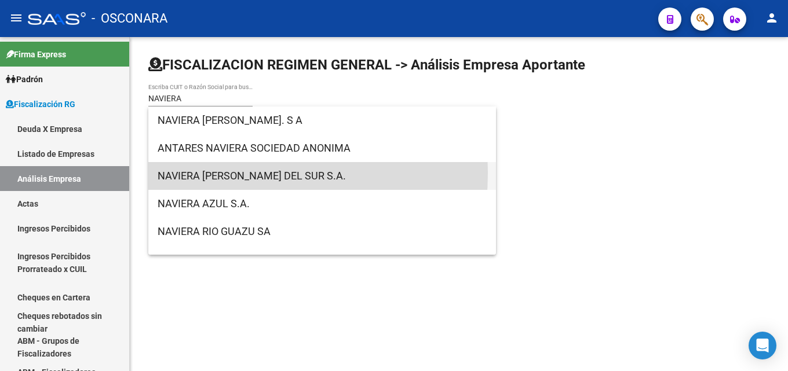
click at [192, 173] on span "NAVIERA [PERSON_NAME] DEL SUR S.A." at bounding box center [322, 176] width 329 height 28
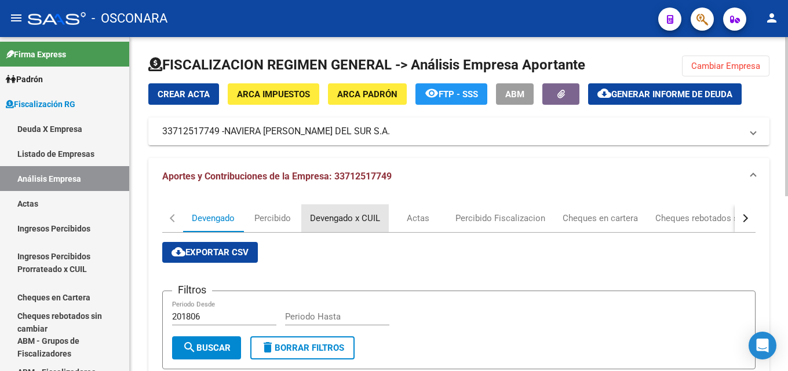
click at [365, 221] on div "Devengado x CUIL" at bounding box center [345, 218] width 70 height 13
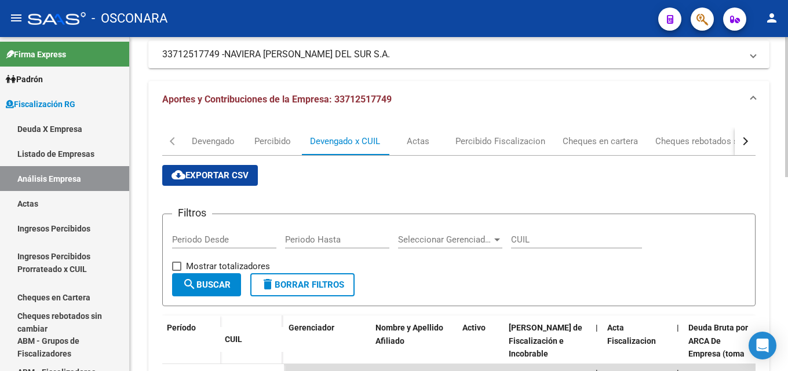
scroll to position [0, 0]
